Goal: Task Accomplishment & Management: Manage account settings

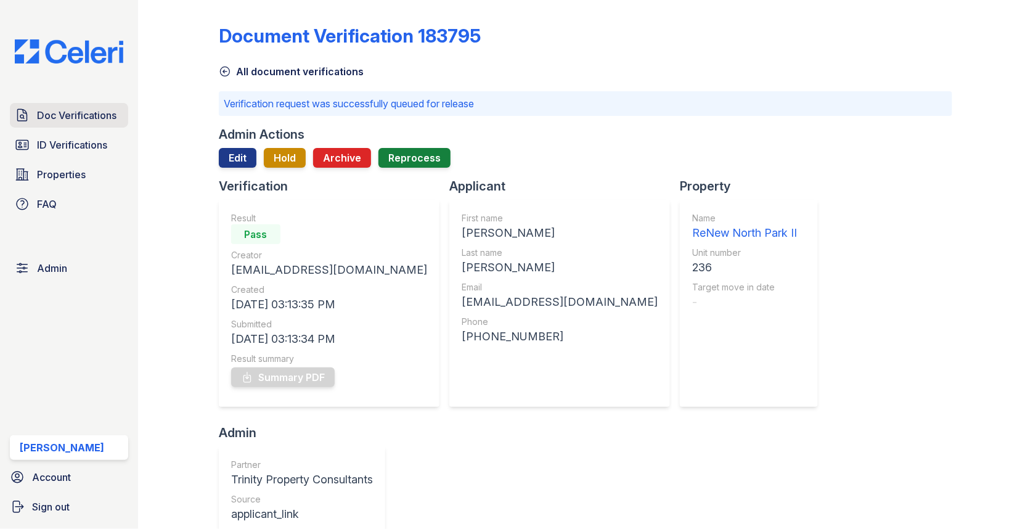
click at [107, 111] on span "Doc Verifications" at bounding box center [76, 115] width 79 height 15
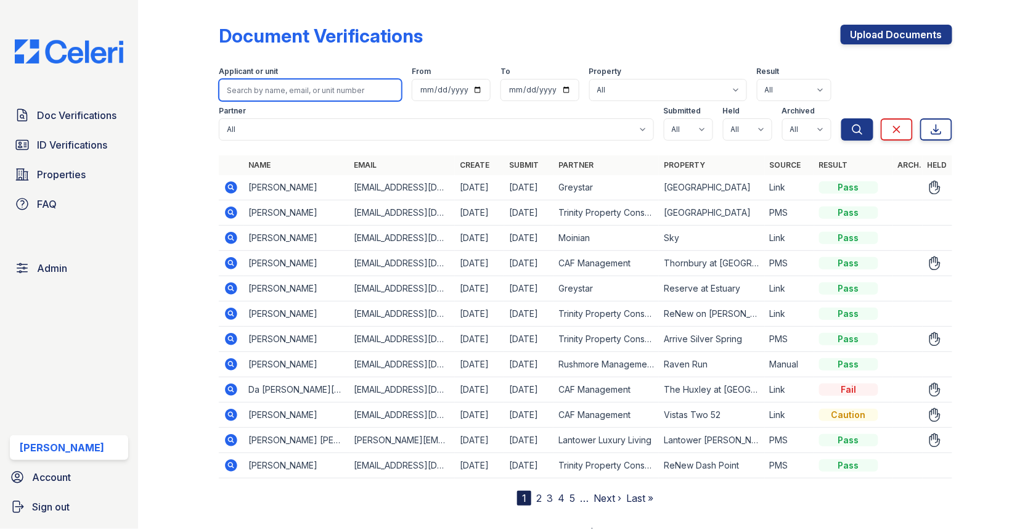
click at [324, 93] on input "search" at bounding box center [310, 90] width 183 height 22
paste input "Cecila"
type input "Cecila"
click at [841, 118] on button "Search" at bounding box center [857, 129] width 32 height 22
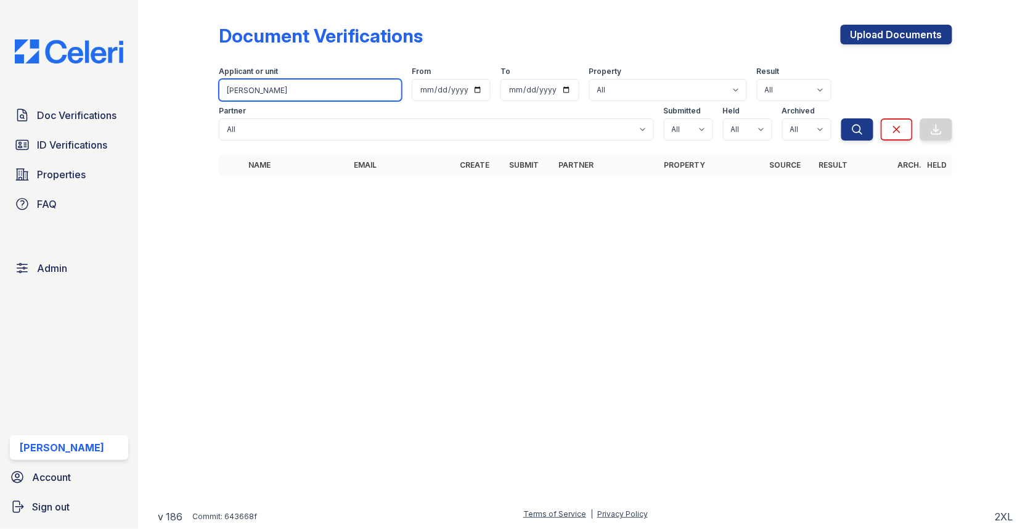
click at [258, 83] on input "Cecila" at bounding box center [310, 90] width 183 height 22
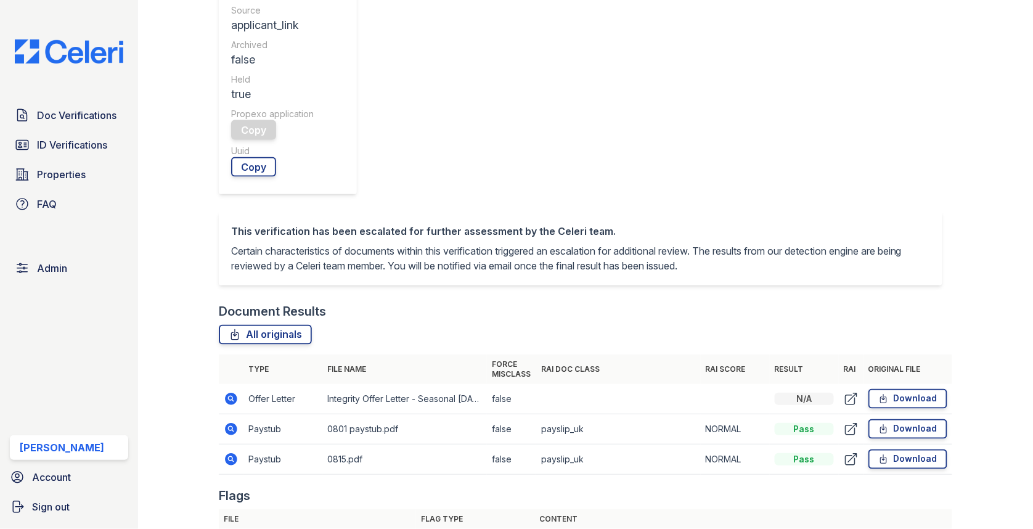
scroll to position [478, 0]
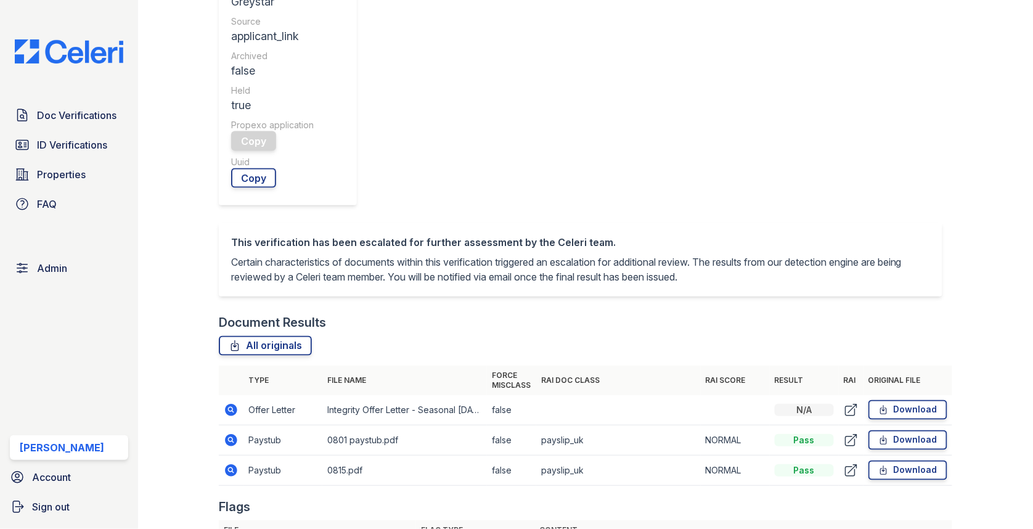
click at [232, 433] on icon at bounding box center [231, 440] width 15 height 15
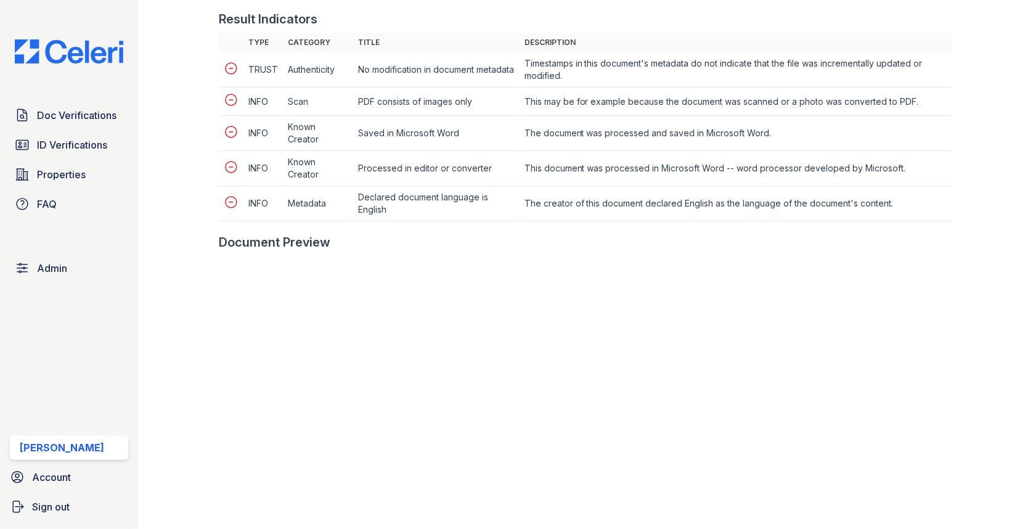
scroll to position [590, 0]
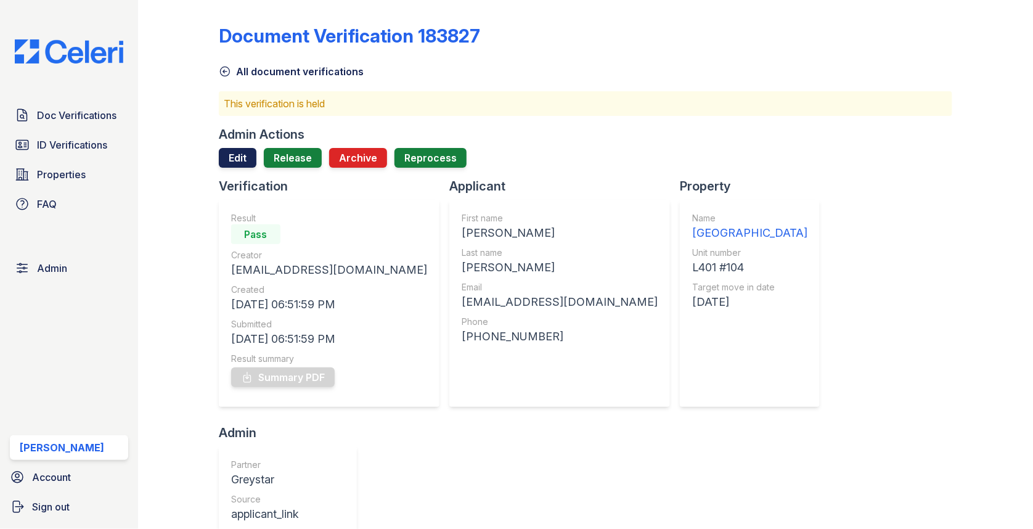
click at [248, 155] on link "Edit" at bounding box center [238, 158] width 38 height 20
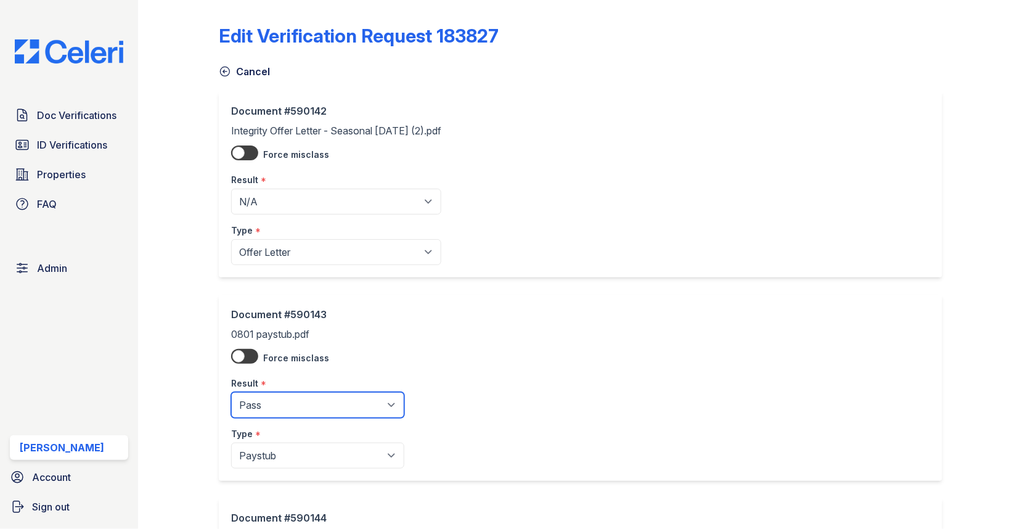
click at [298, 399] on select "Pending Sent Started Processing Pass Fail Caution Error N/A" at bounding box center [317, 405] width 173 height 26
select select "caution"
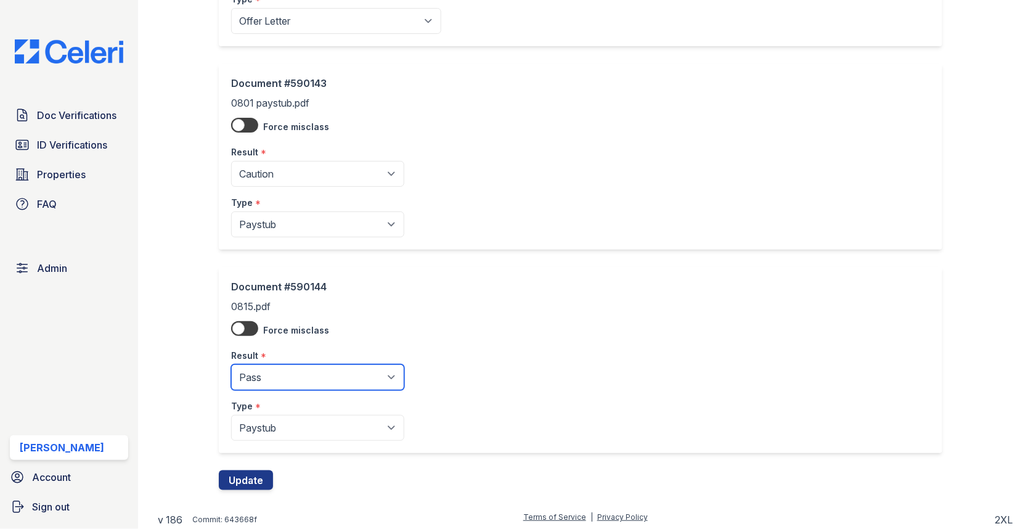
click at [301, 375] on select "Pending Sent Started Processing Pass Fail Caution Error N/A" at bounding box center [317, 377] width 173 height 26
select select "caution"
click at [248, 470] on button "Update" at bounding box center [246, 480] width 54 height 20
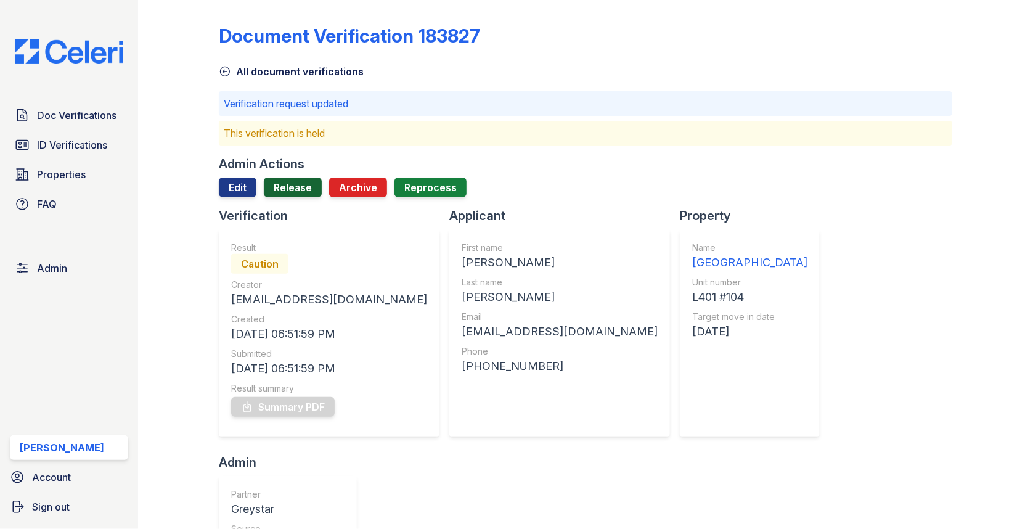
click at [280, 183] on link "Release" at bounding box center [293, 187] width 58 height 20
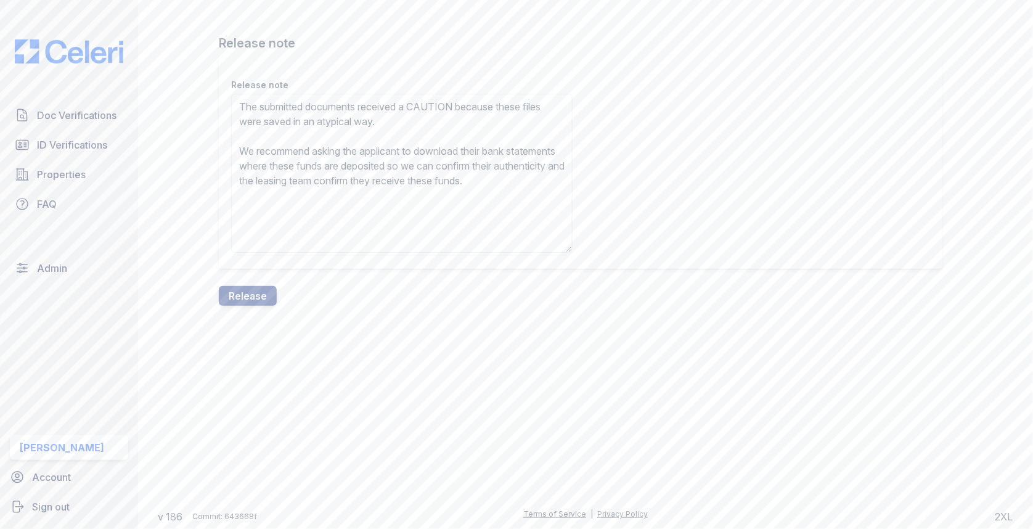
type textarea "The submitted documents received a CAUTION because these files were saved in an…"
click at [255, 311] on div "Release note Release note The submitted documents received a CAUTION because th…" at bounding box center [585, 162] width 855 height 325
click at [255, 300] on button "Release" at bounding box center [248, 296] width 58 height 20
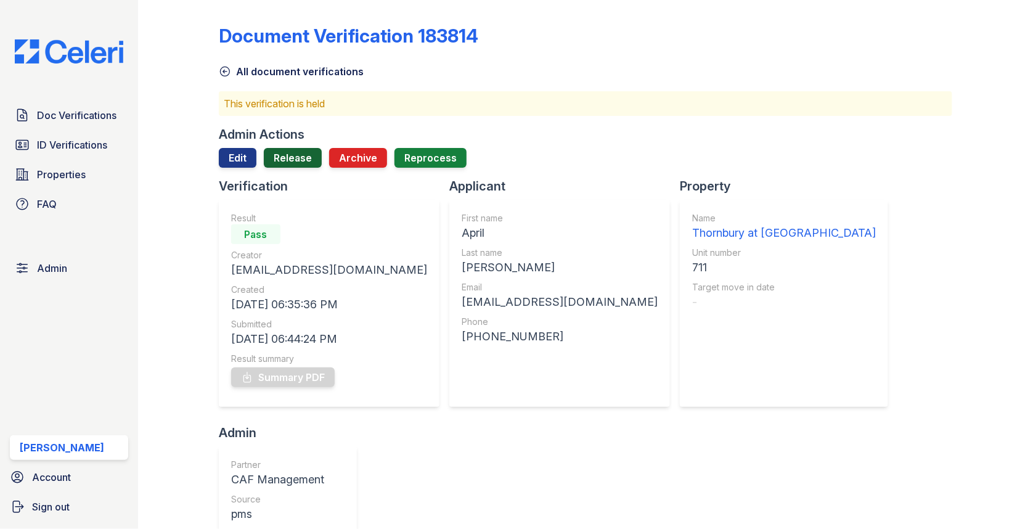
click at [289, 159] on link "Release" at bounding box center [293, 158] width 58 height 20
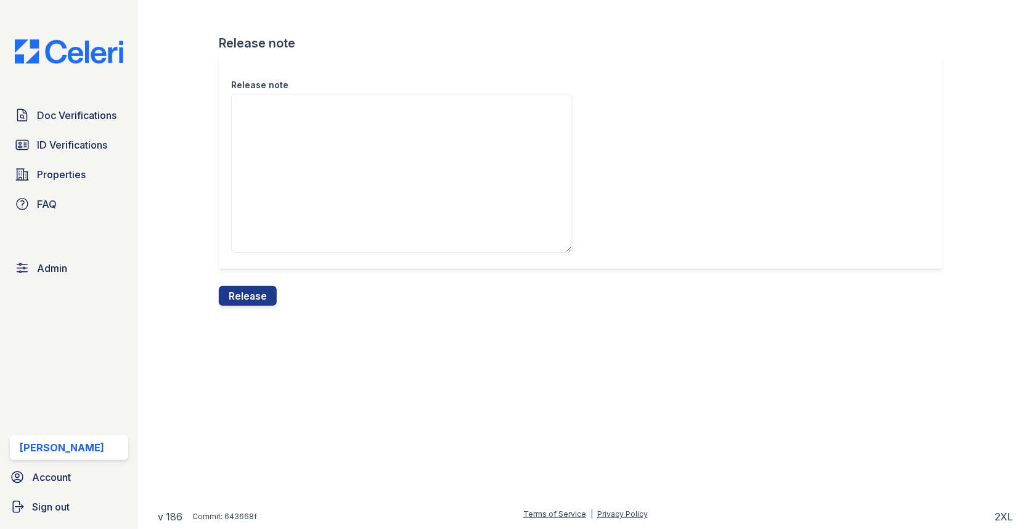
click at [245, 315] on div "Release note Release note Release" at bounding box center [585, 162] width 855 height 325
click at [245, 298] on button "Release" at bounding box center [248, 296] width 58 height 20
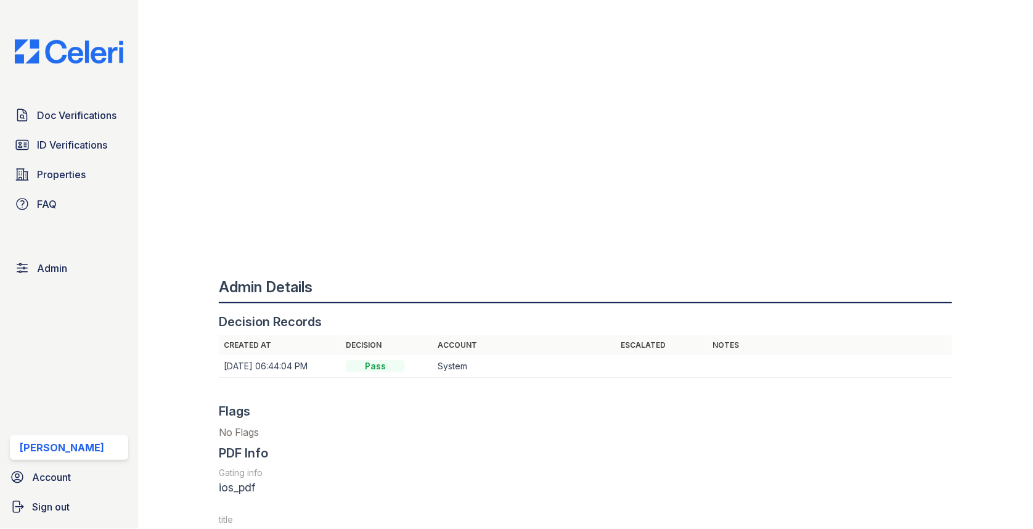
scroll to position [855, 0]
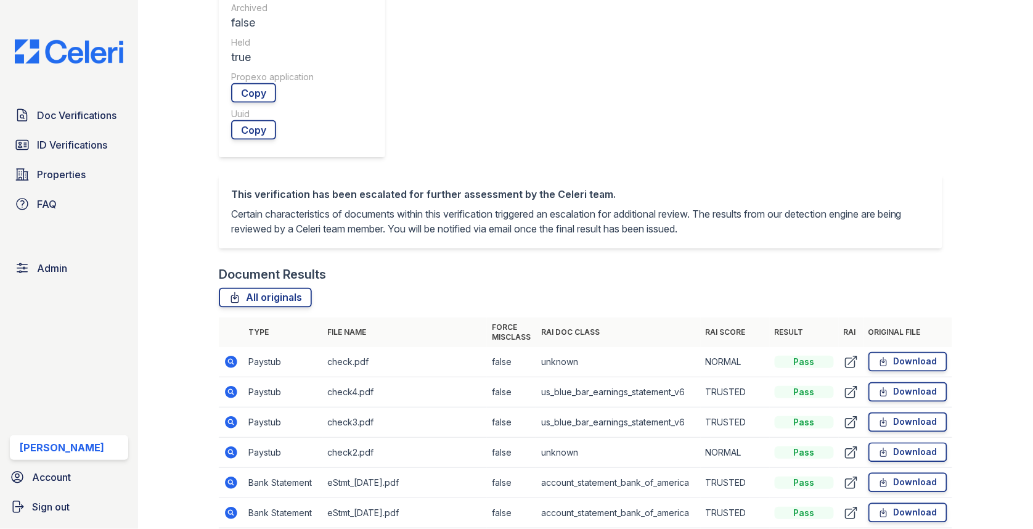
scroll to position [514, 0]
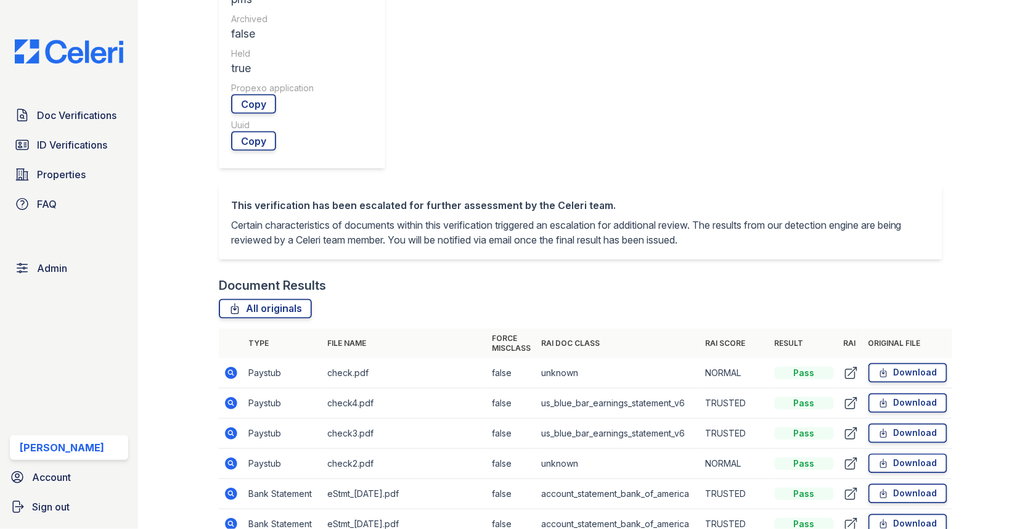
click at [229, 358] on td at bounding box center [231, 373] width 25 height 30
click at [234, 367] on icon at bounding box center [231, 373] width 12 height 12
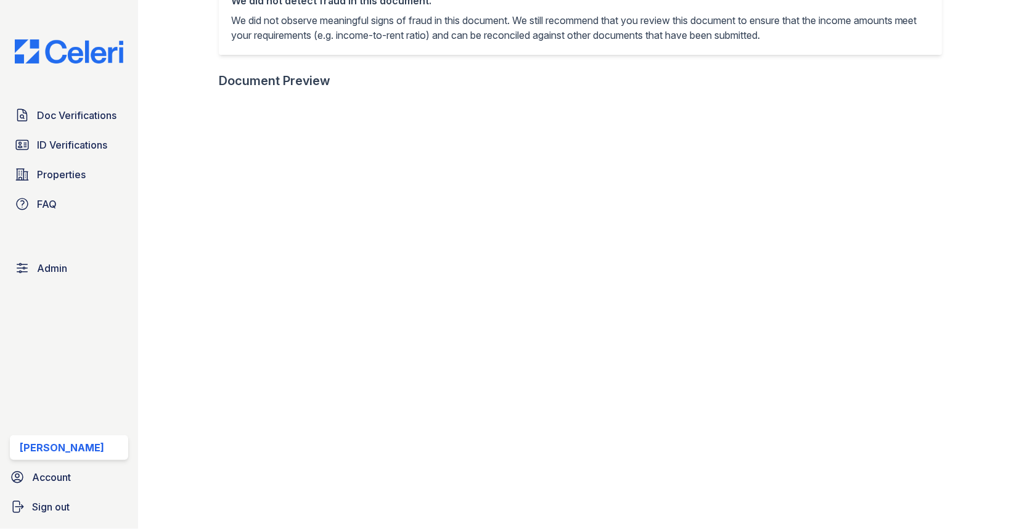
scroll to position [552, 0]
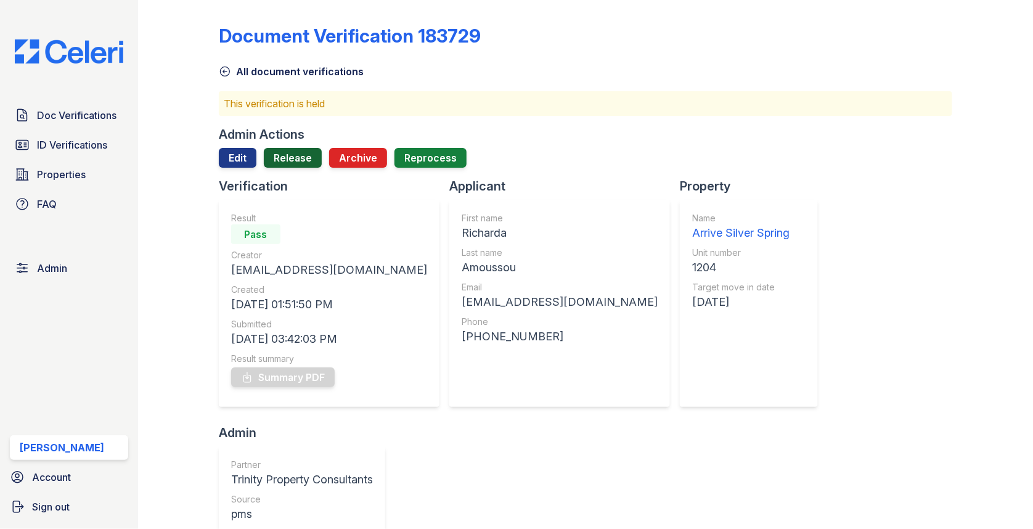
click at [309, 153] on link "Release" at bounding box center [293, 158] width 58 height 20
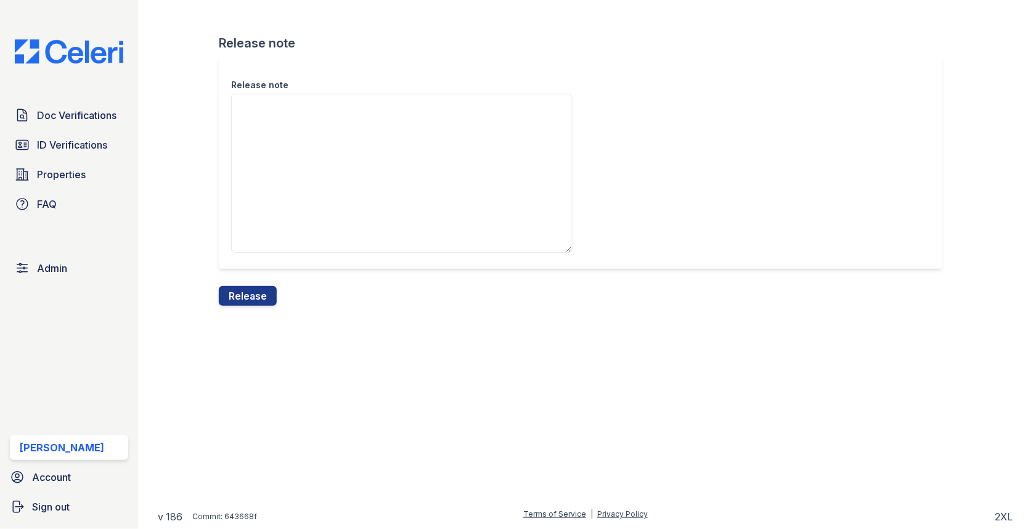
click at [240, 305] on div "Release" at bounding box center [248, 296] width 58 height 20
click at [252, 294] on button "Release" at bounding box center [248, 296] width 58 height 20
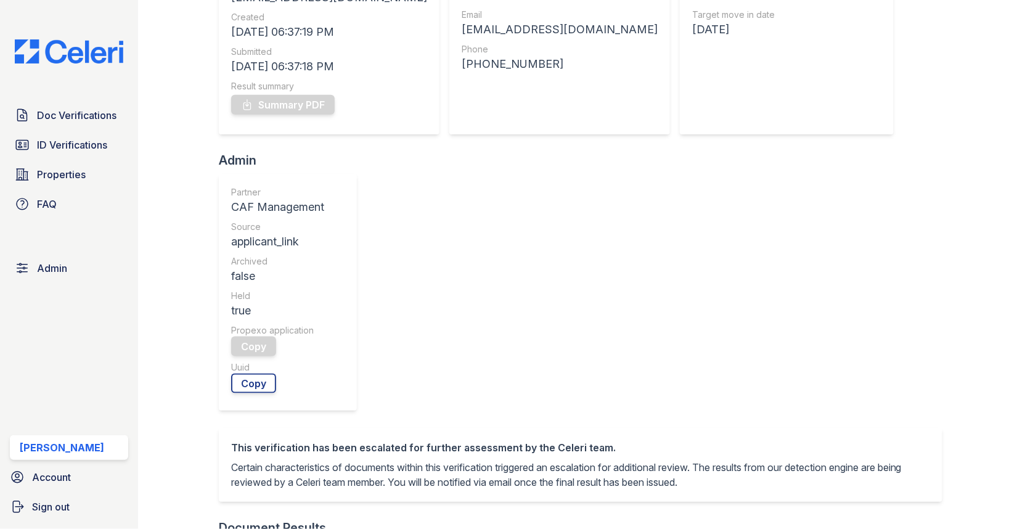
scroll to position [466, 0]
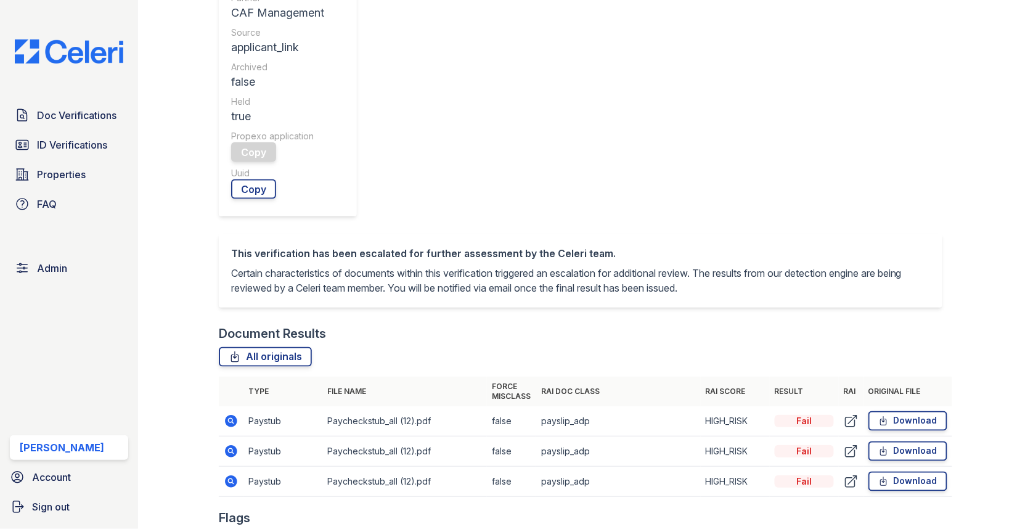
click at [229, 445] on icon at bounding box center [231, 451] width 12 height 12
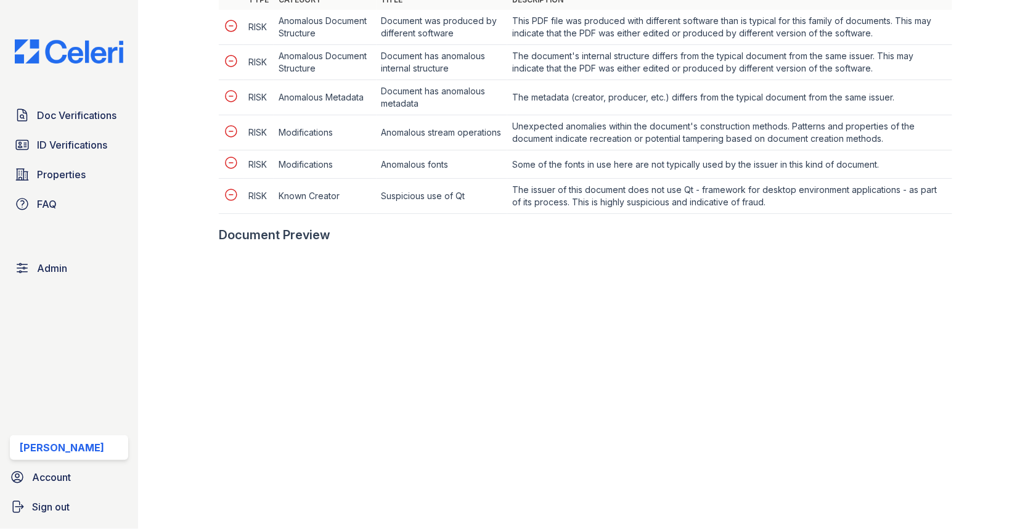
scroll to position [670, 0]
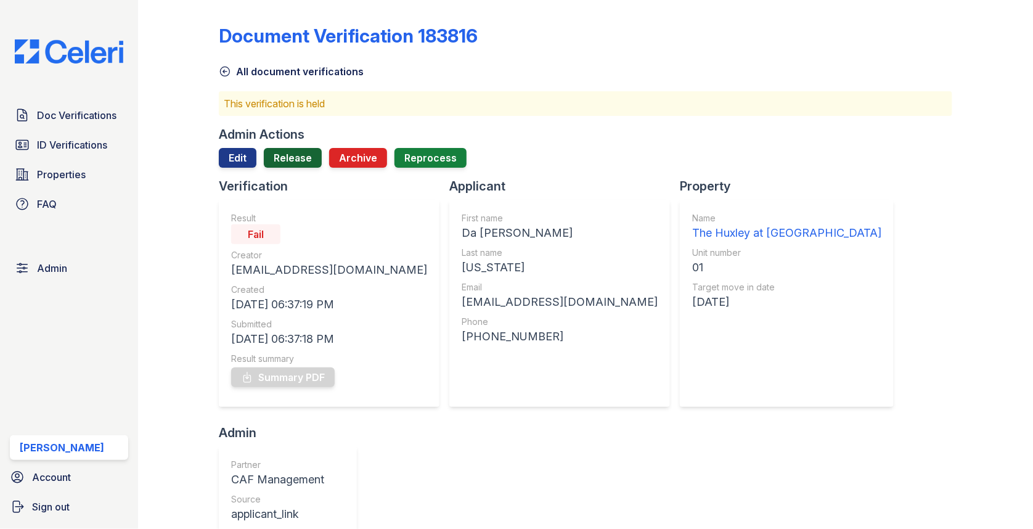
click at [299, 160] on link "Release" at bounding box center [293, 158] width 58 height 20
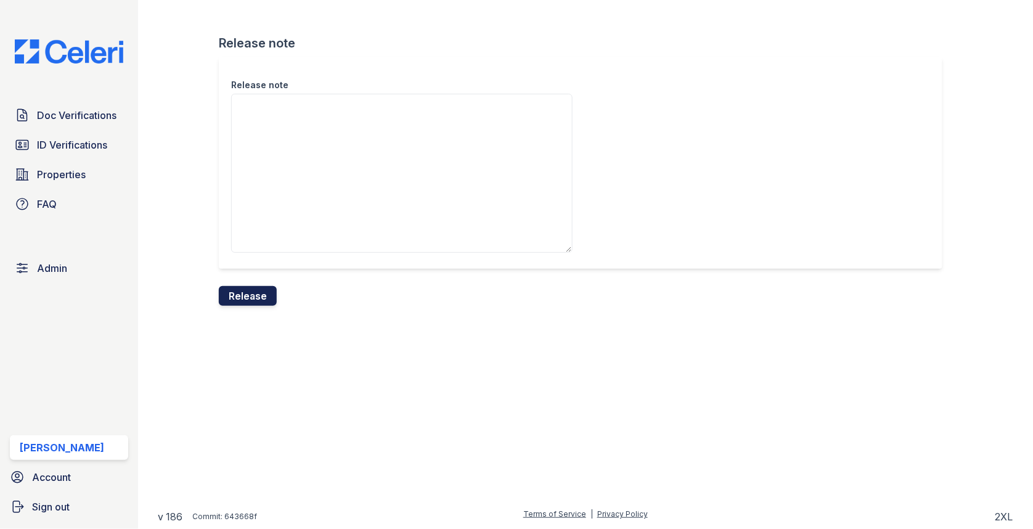
click at [270, 294] on button "Release" at bounding box center [248, 296] width 58 height 20
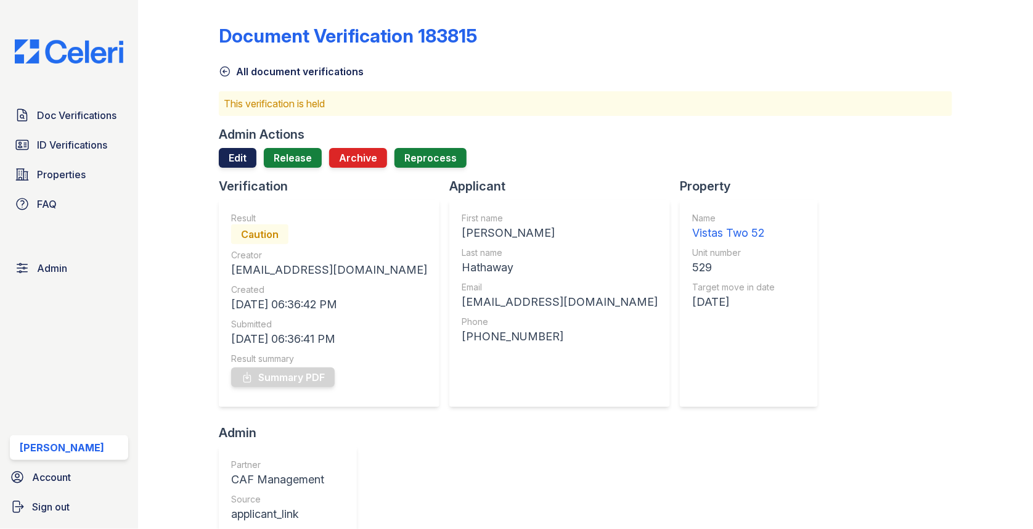
click at [240, 148] on link "Edit" at bounding box center [238, 158] width 38 height 20
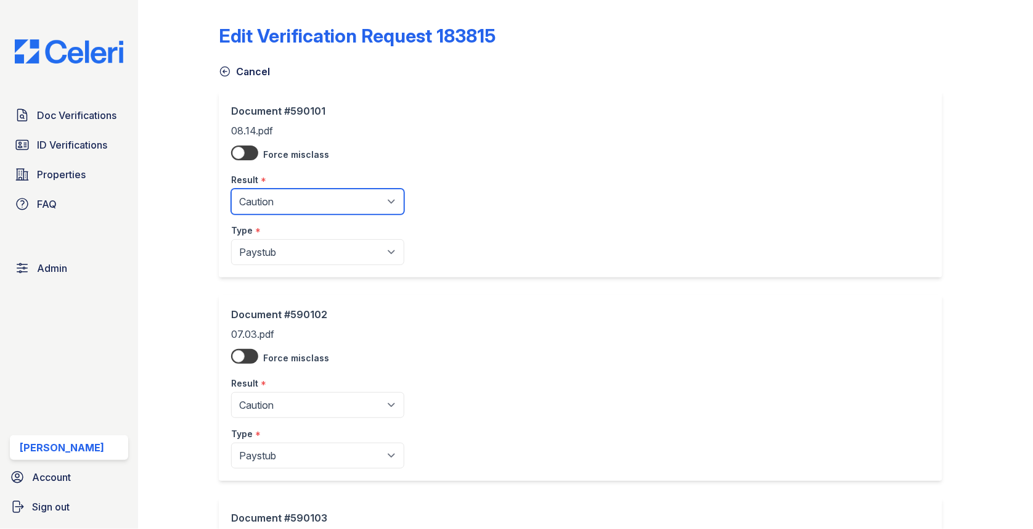
click at [263, 195] on select "Pending Sent Started Processing Pass Fail Caution Error N/A" at bounding box center [317, 202] width 173 height 26
select select "pass"
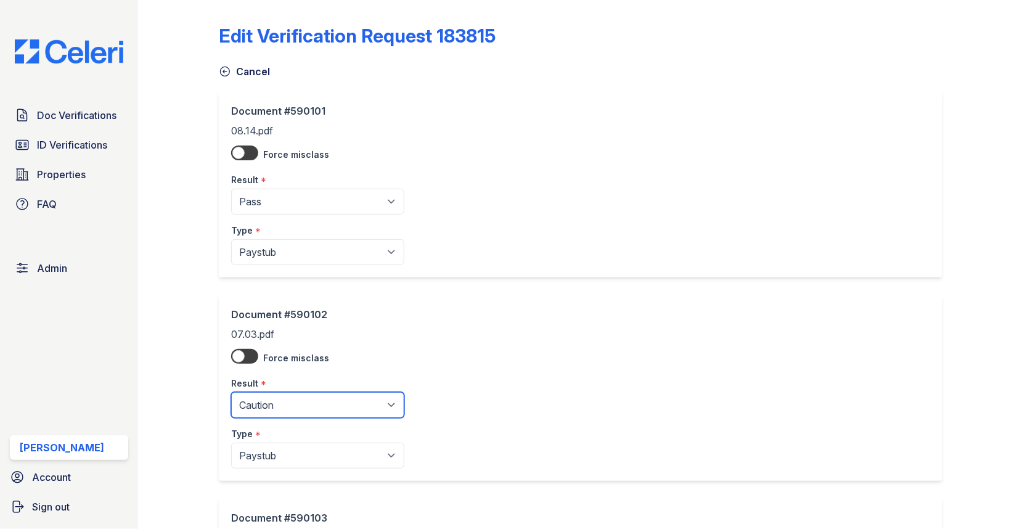
click at [279, 404] on select "Pending Sent Started Processing Pass Fail Caution Error N/A" at bounding box center [317, 405] width 173 height 26
select select "pass"
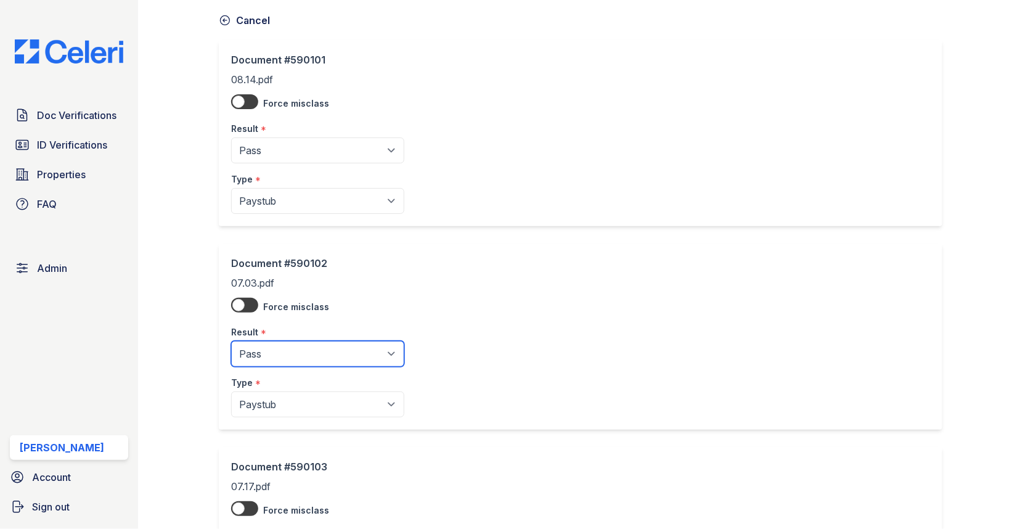
scroll to position [292, 0]
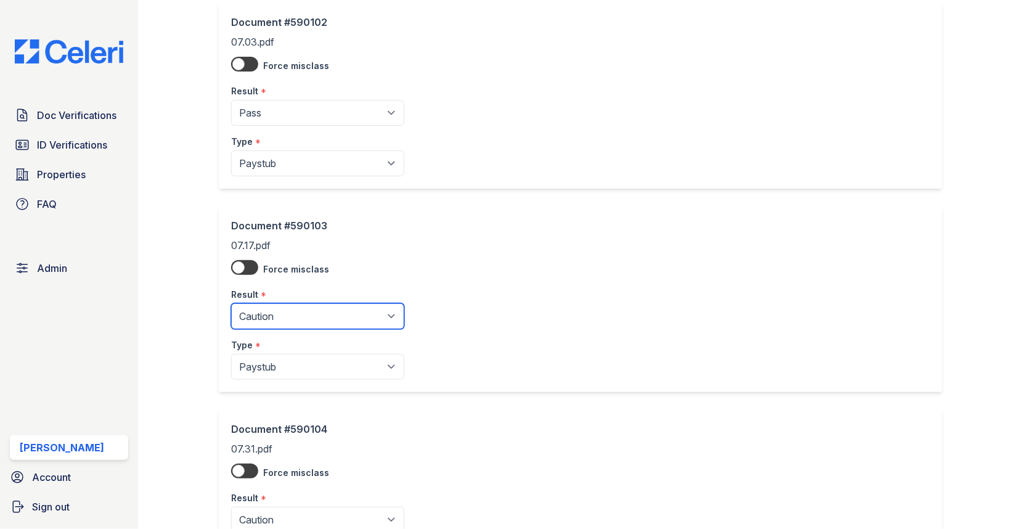
click at [274, 318] on select "Pending Sent Started Processing Pass Fail Caution Error N/A" at bounding box center [317, 316] width 173 height 26
select select "pass"
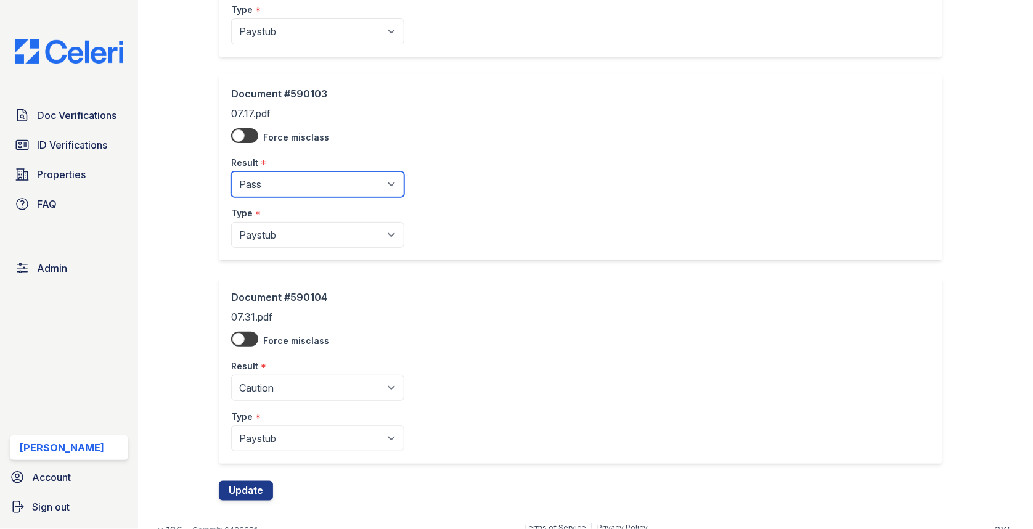
scroll to position [433, 0]
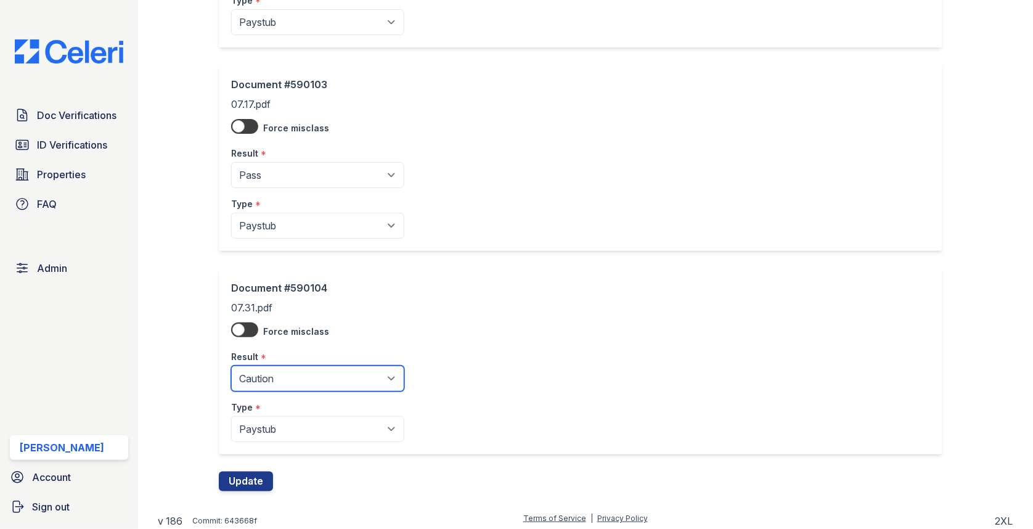
click at [296, 365] on select "Pending Sent Started Processing Pass Fail Caution Error N/A" at bounding box center [317, 378] width 173 height 26
select select "pass"
click at [251, 473] on button "Update" at bounding box center [246, 481] width 54 height 20
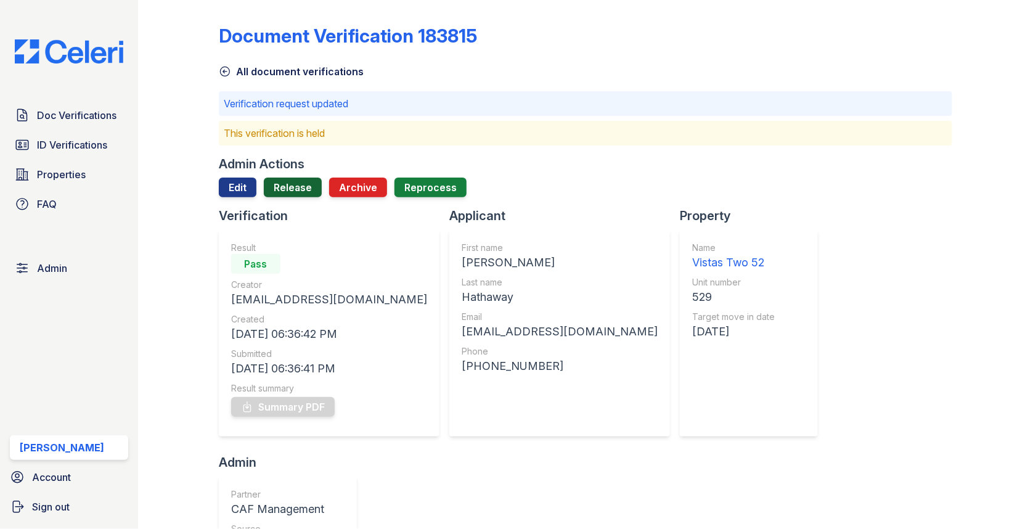
click at [286, 185] on link "Release" at bounding box center [293, 187] width 58 height 20
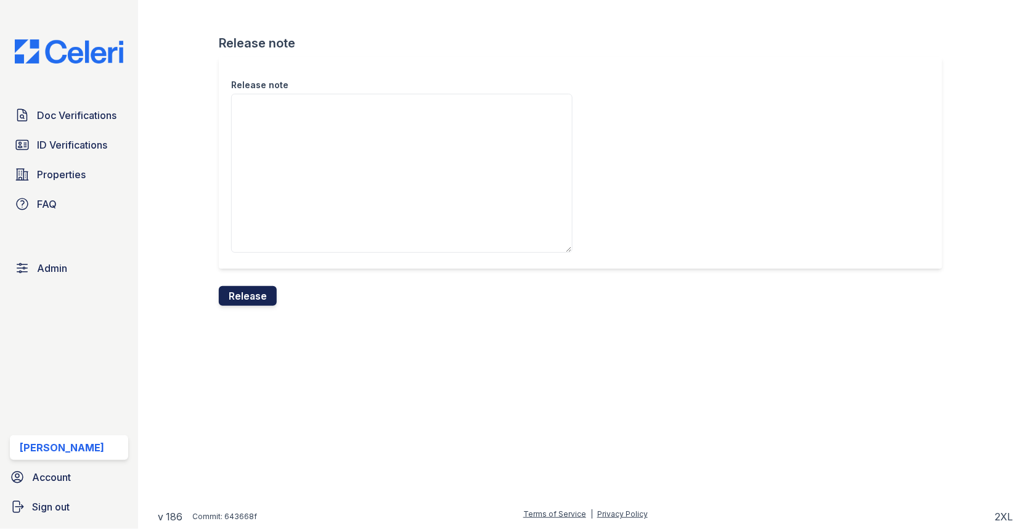
click at [248, 299] on button "Release" at bounding box center [248, 296] width 58 height 20
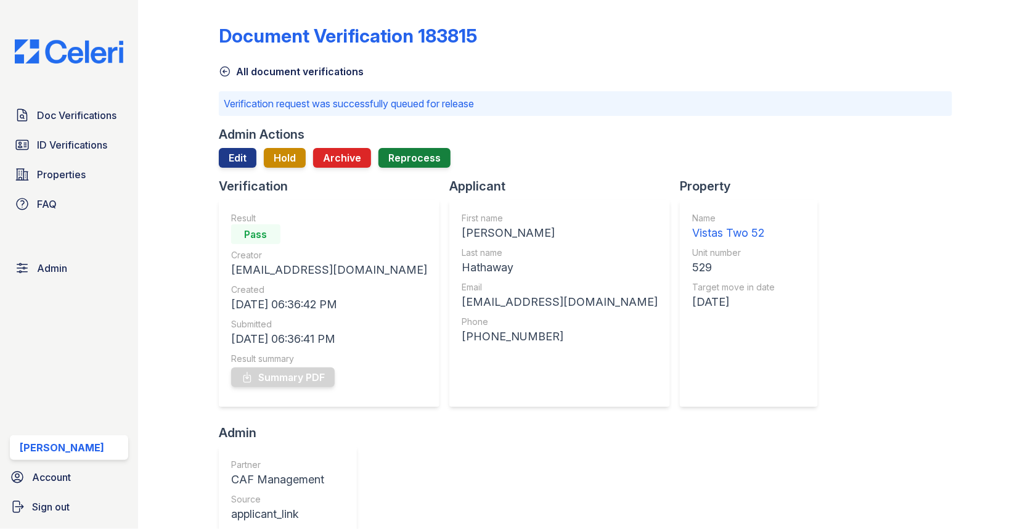
click at [56, 114] on span "Doc Verifications" at bounding box center [76, 115] width 79 height 15
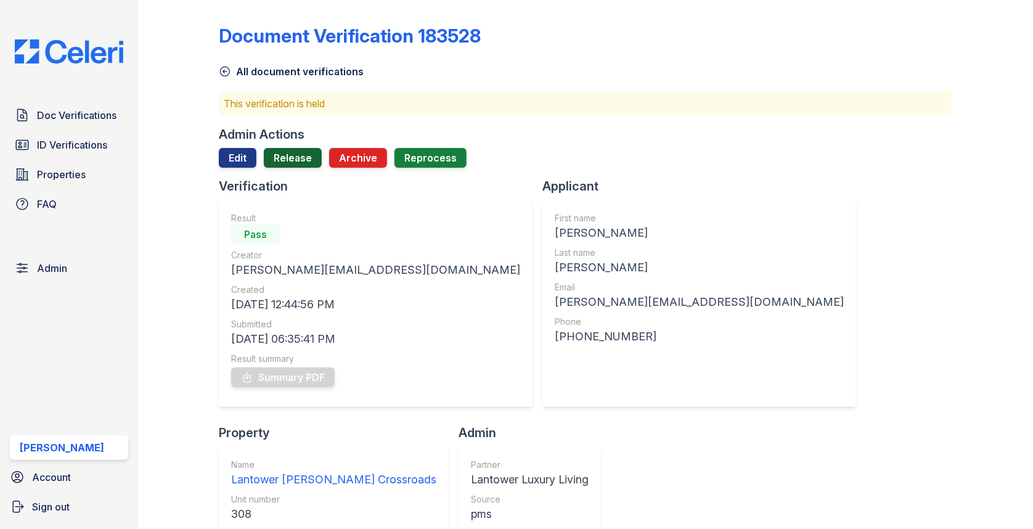
click at [298, 161] on link "Release" at bounding box center [293, 158] width 58 height 20
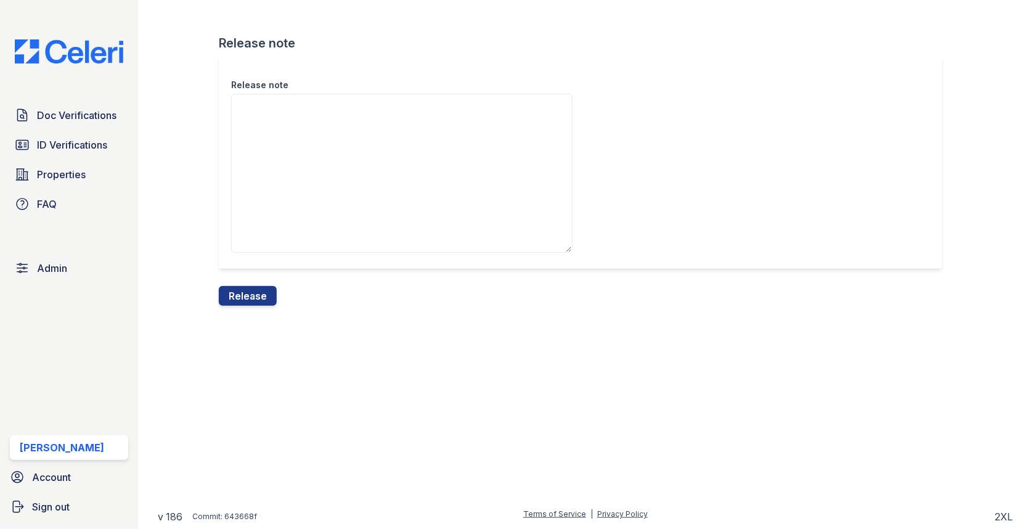
click at [245, 305] on div "Release note Release note Release" at bounding box center [585, 162] width 855 height 325
click at [245, 300] on button "Release" at bounding box center [248, 296] width 58 height 20
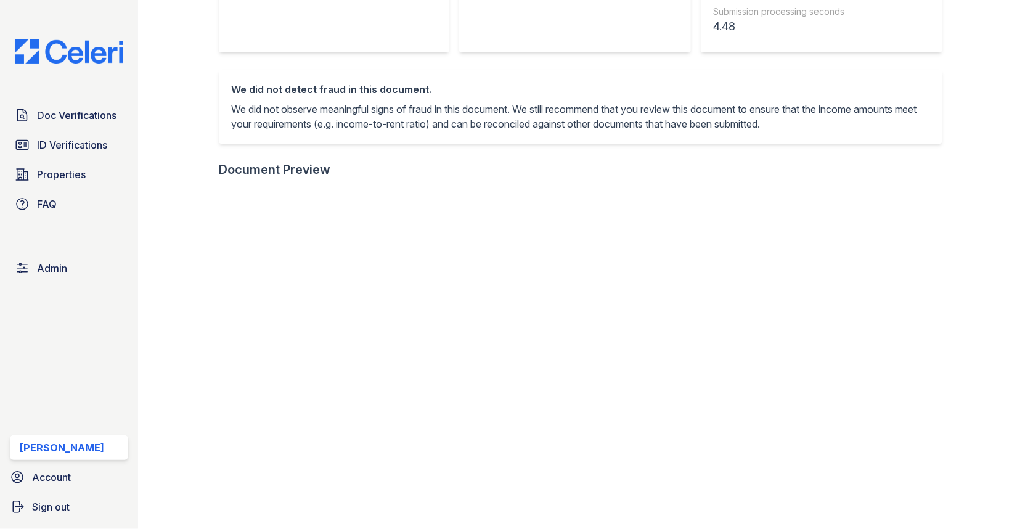
scroll to position [534, 0]
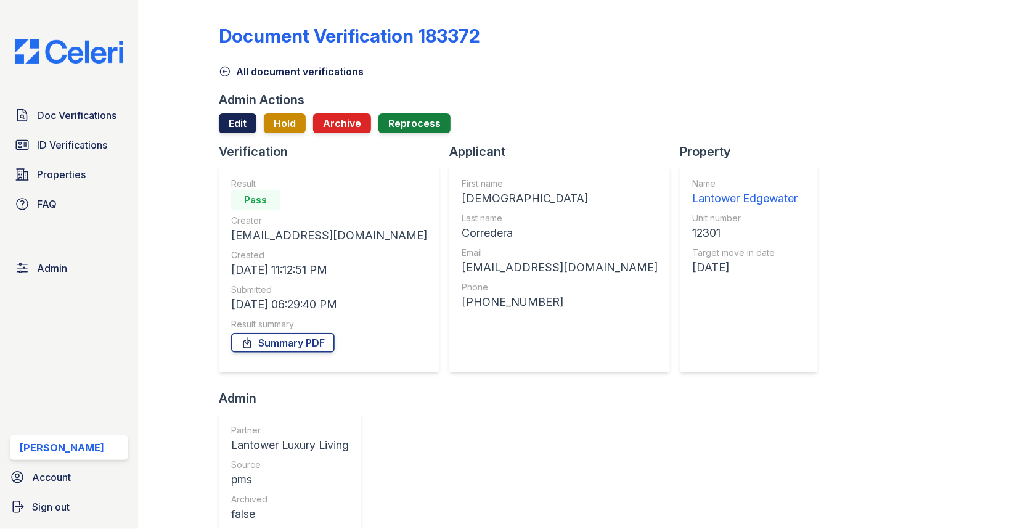
click at [234, 129] on link "Edit" at bounding box center [238, 123] width 38 height 20
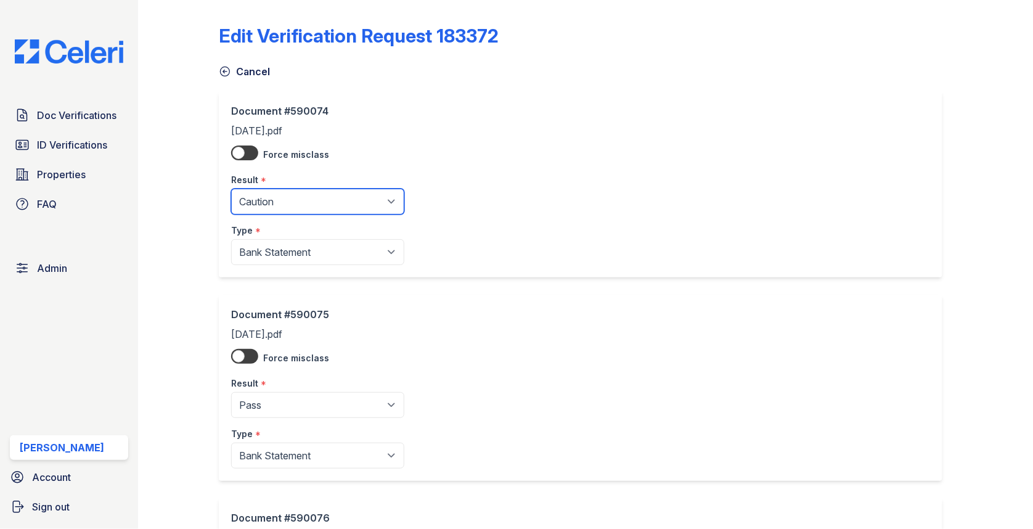
click at [259, 194] on select "Pending Sent Started Processing Pass Fail Caution Error N/A" at bounding box center [317, 202] width 173 height 26
select select "pass"
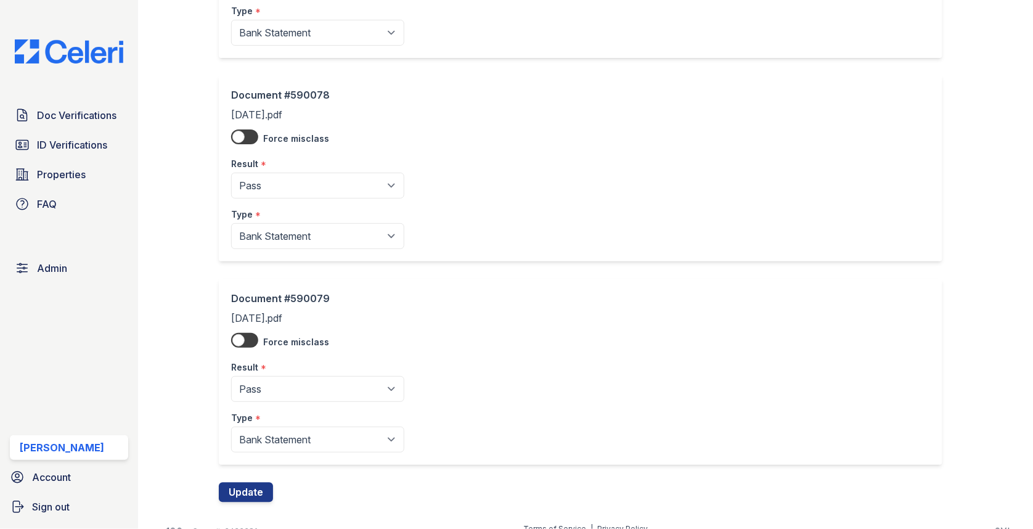
scroll to position [838, 0]
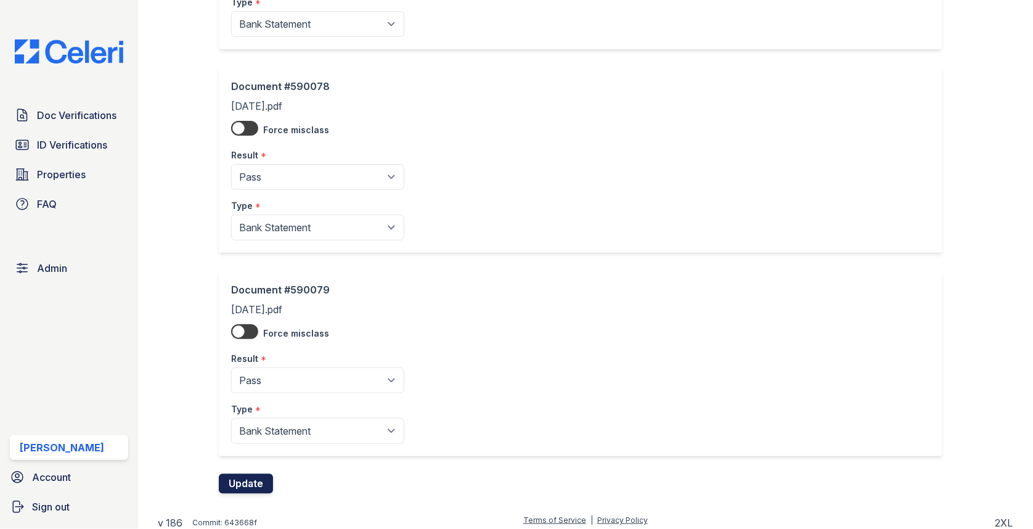
click at [247, 473] on button "Update" at bounding box center [246, 483] width 54 height 20
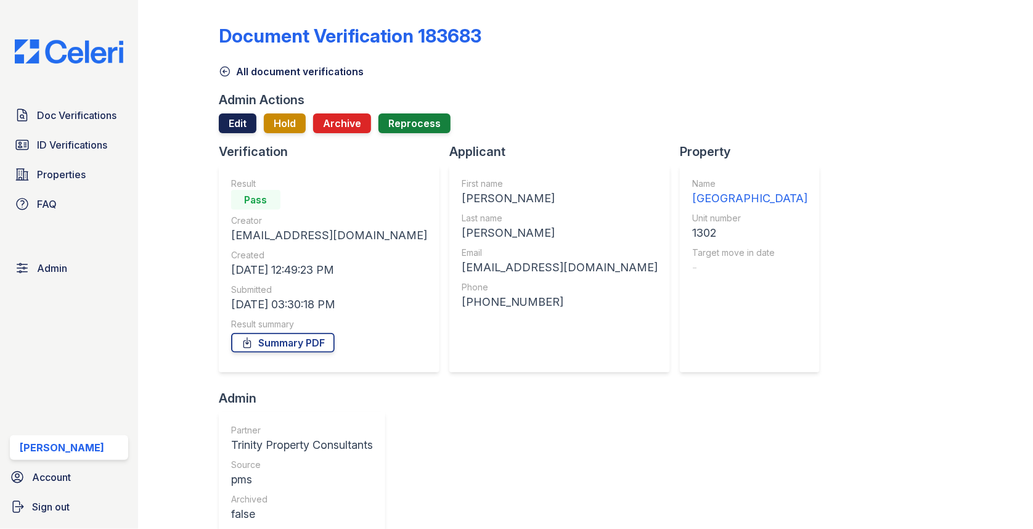
click at [245, 126] on link "Edit" at bounding box center [238, 123] width 38 height 20
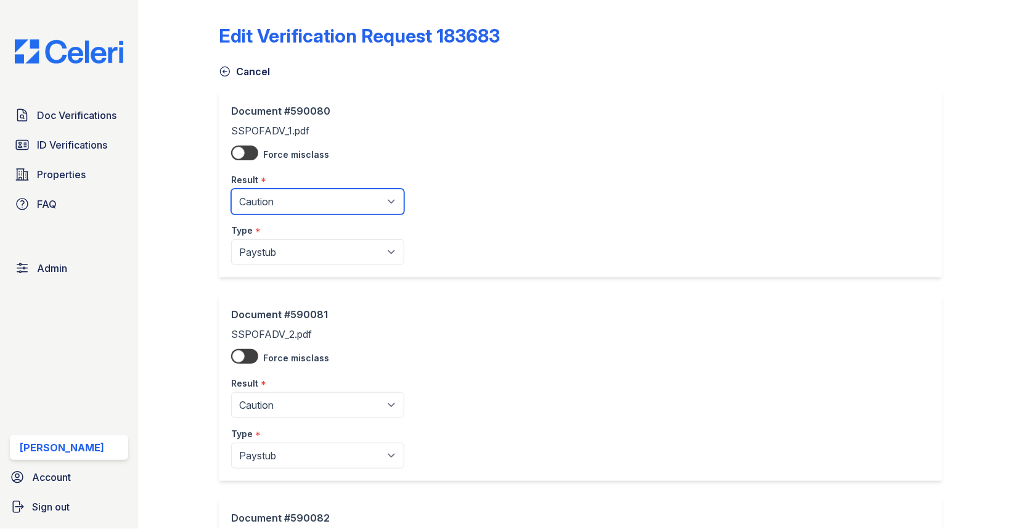
click at [273, 198] on select "Pending Sent Started Processing Pass Fail Caution Error N/A" at bounding box center [317, 202] width 173 height 26
click at [270, 227] on div "Type *" at bounding box center [317, 226] width 173 height 25
click at [270, 207] on select "Pending Sent Started Processing Pass Fail Caution Error N/A" at bounding box center [317, 202] width 173 height 26
select select "pass"
click at [272, 239] on div "Type *" at bounding box center [317, 226] width 173 height 25
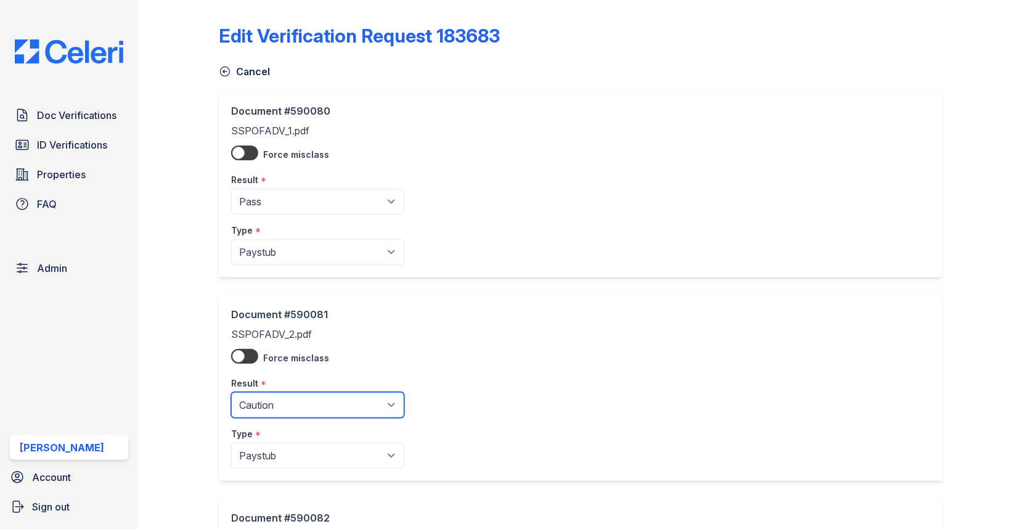
click at [272, 399] on select "Pending Sent Started Processing Pass Fail Caution Error N/A" at bounding box center [317, 405] width 173 height 26
select select "pass"
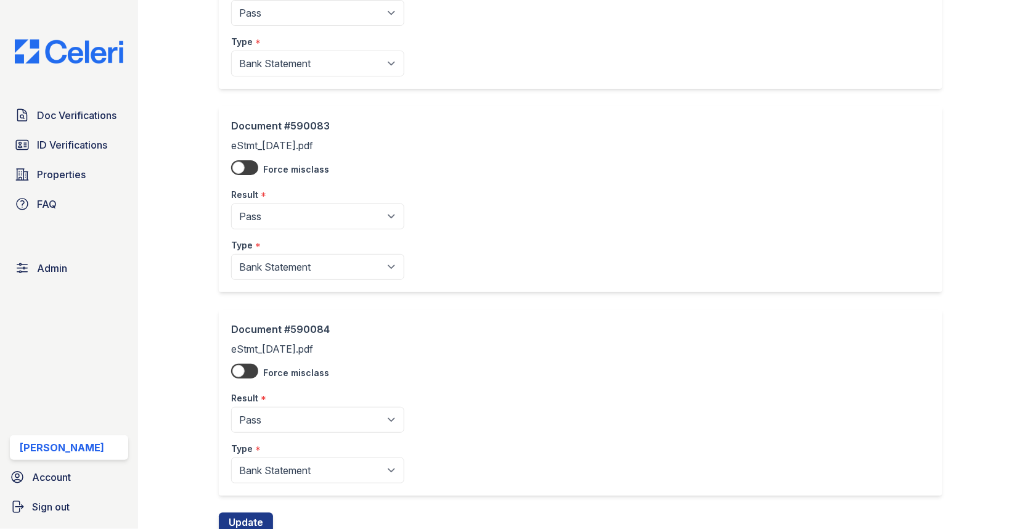
scroll to position [636, 0]
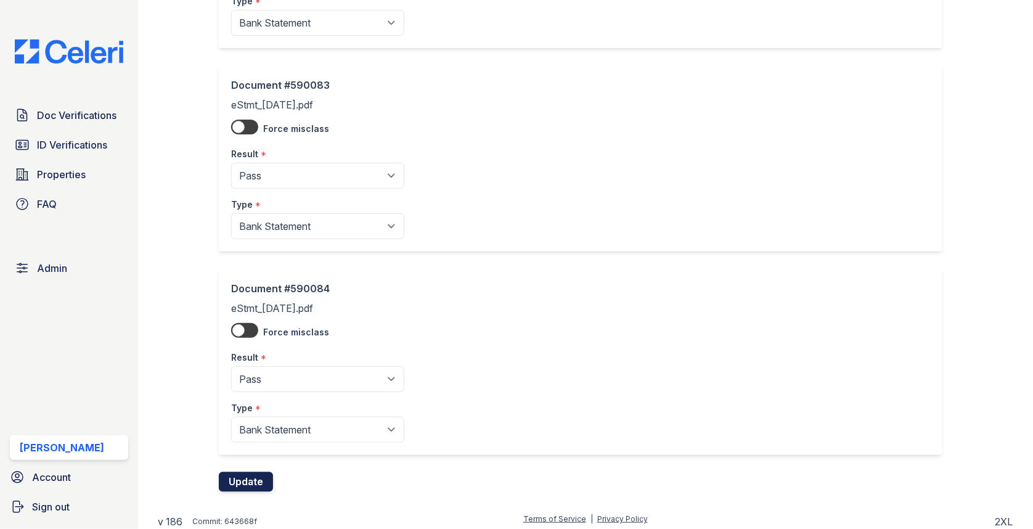
click at [243, 483] on button "Update" at bounding box center [246, 482] width 54 height 20
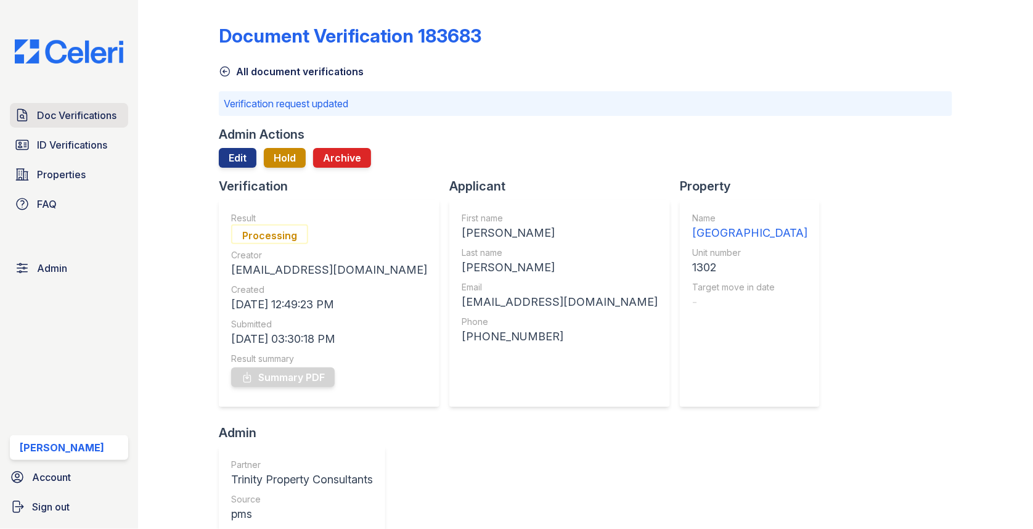
click at [97, 110] on span "Doc Verifications" at bounding box center [76, 115] width 79 height 15
